Goal: Find specific page/section: Find specific page/section

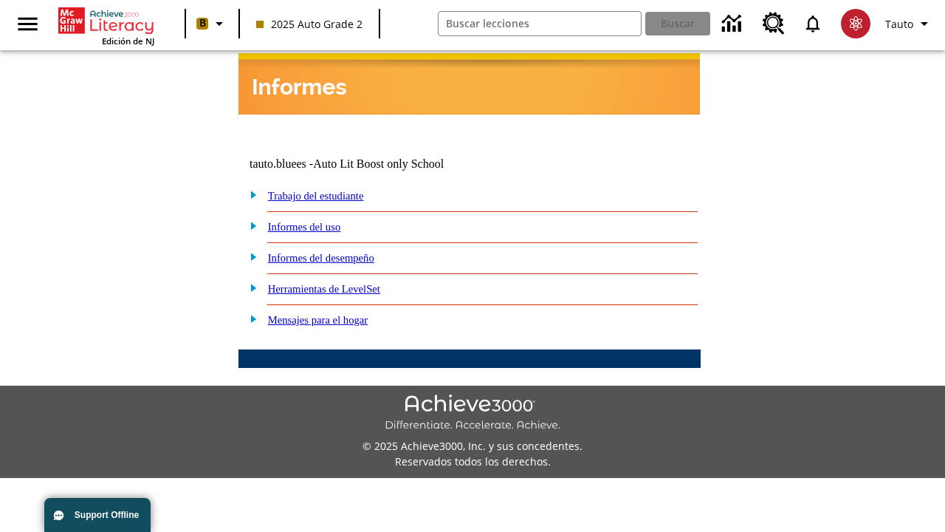
click at [332, 190] on link "Trabajo del estudiante" at bounding box center [316, 196] width 96 height 12
select select "/options/reports/?report_id=24&atype=14&section=2"
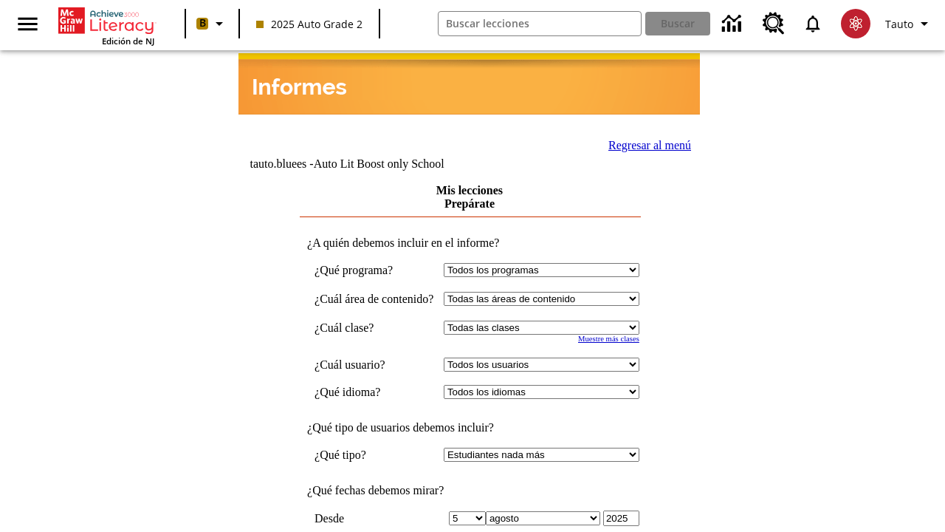
scroll to position [385, 0]
